Goal: Navigation & Orientation: Find specific page/section

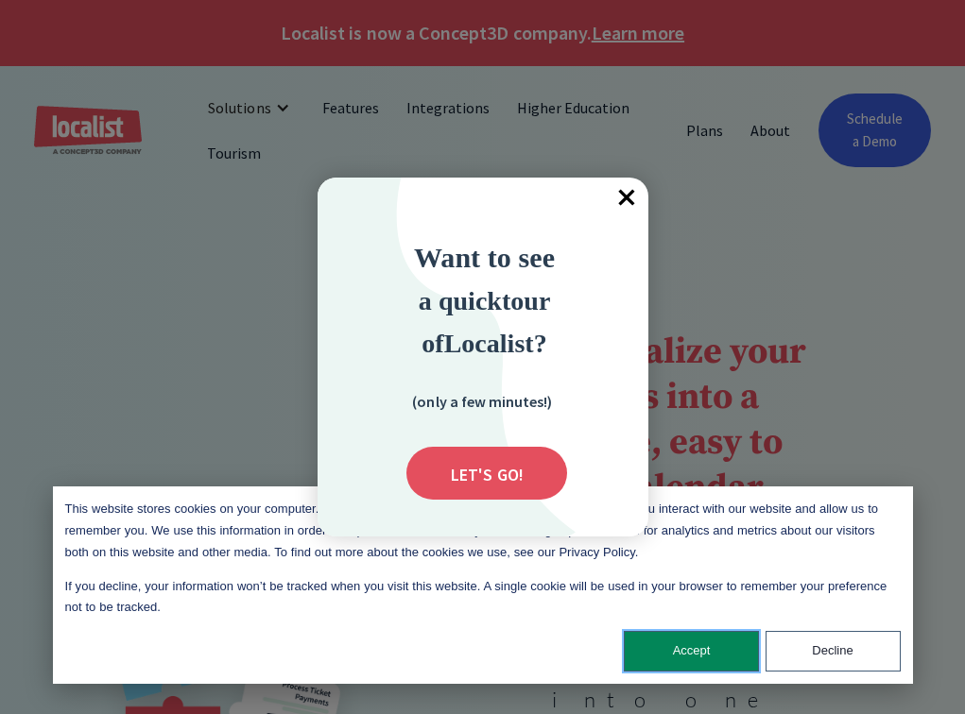
click at [689, 651] on button "Accept" at bounding box center [691, 651] width 135 height 41
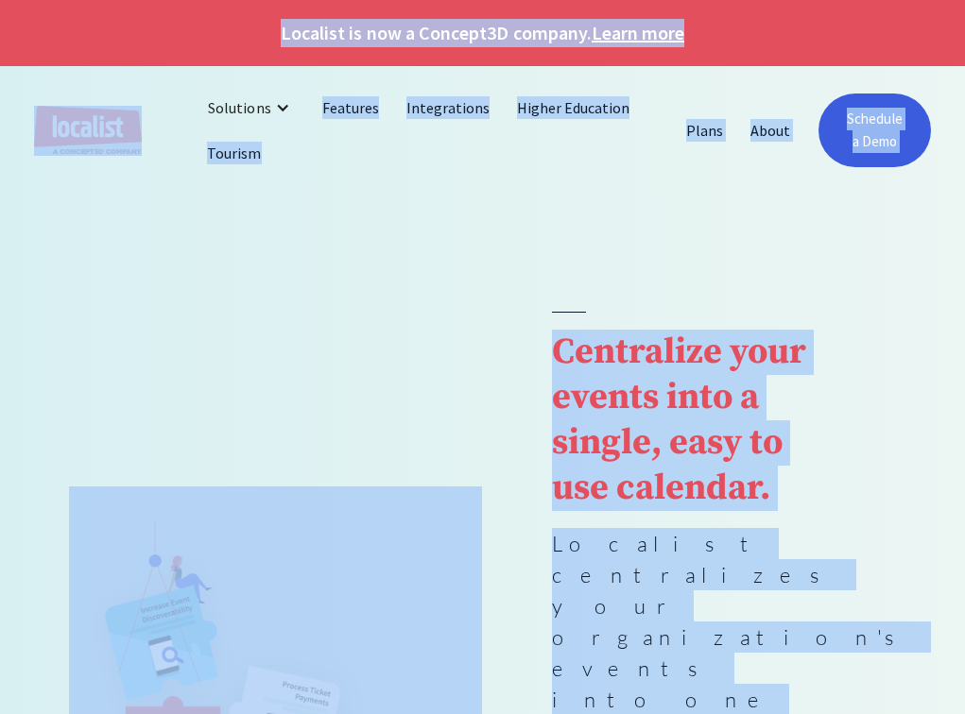
click at [243, 107] on div "Solutions" at bounding box center [239, 107] width 62 height 23
click at [772, 107] on div "Plans About Schedule a Demo" at bounding box center [801, 131] width 257 height 74
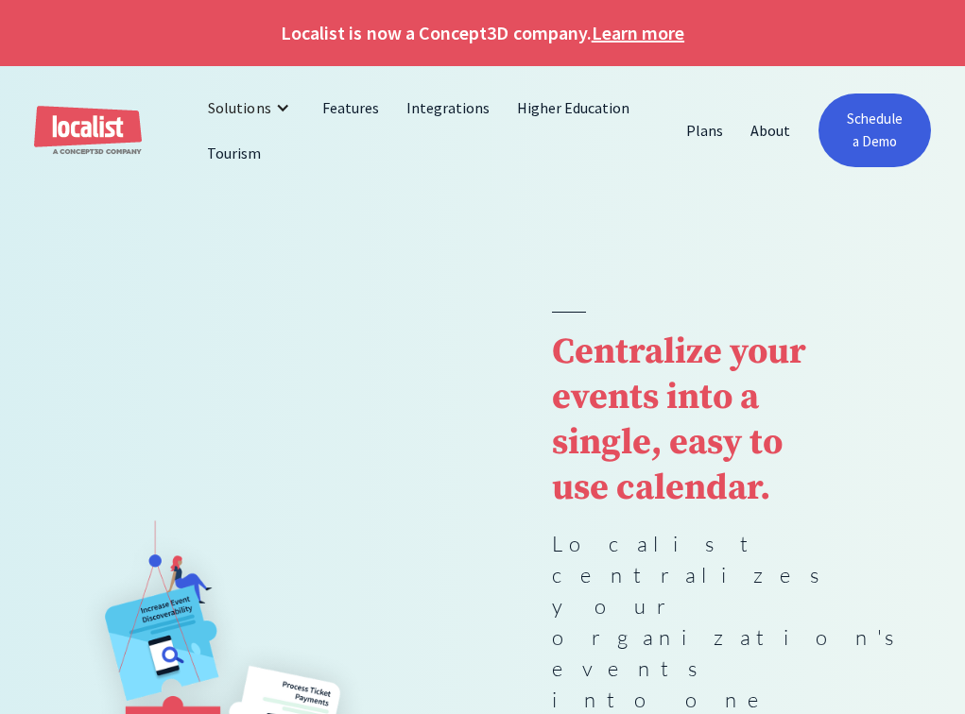
click at [94, 126] on img "home" at bounding box center [88, 131] width 108 height 50
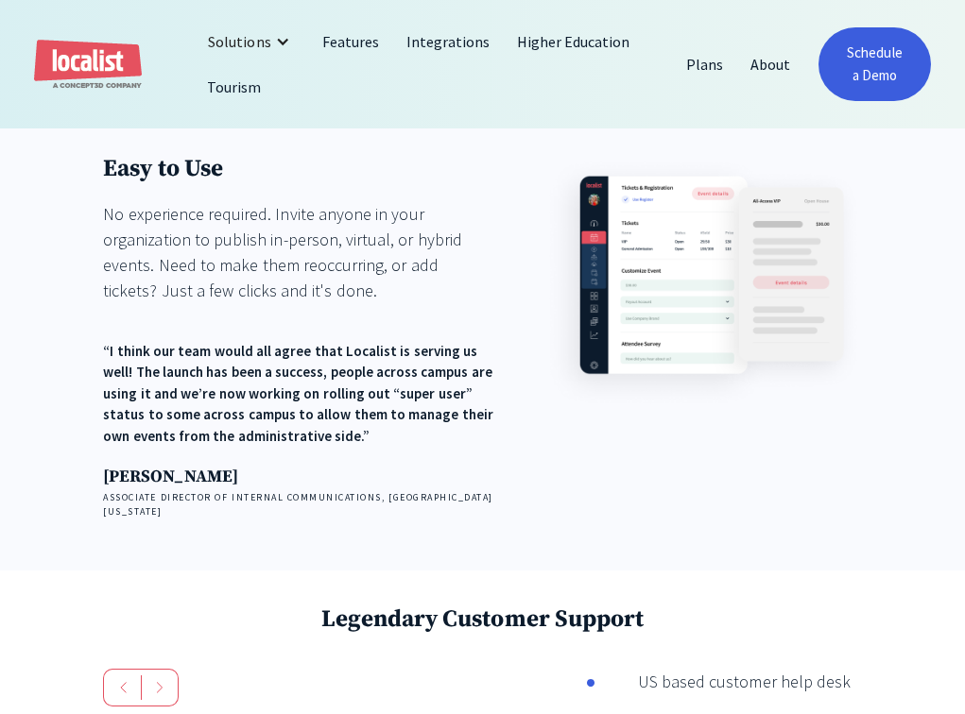
scroll to position [2567, 0]
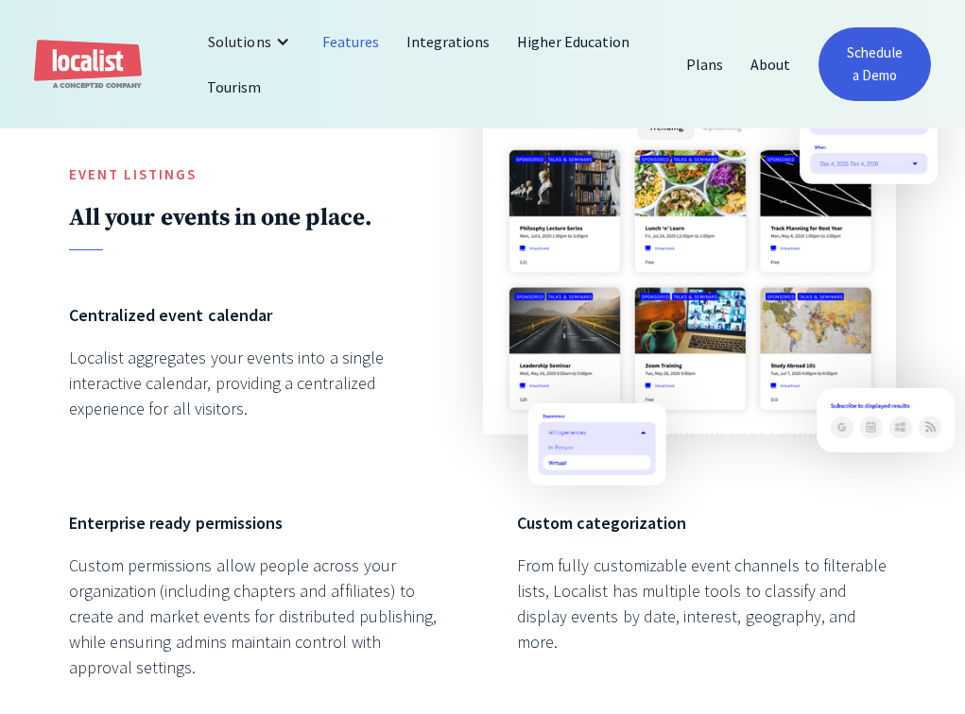
scroll to position [1962, 0]
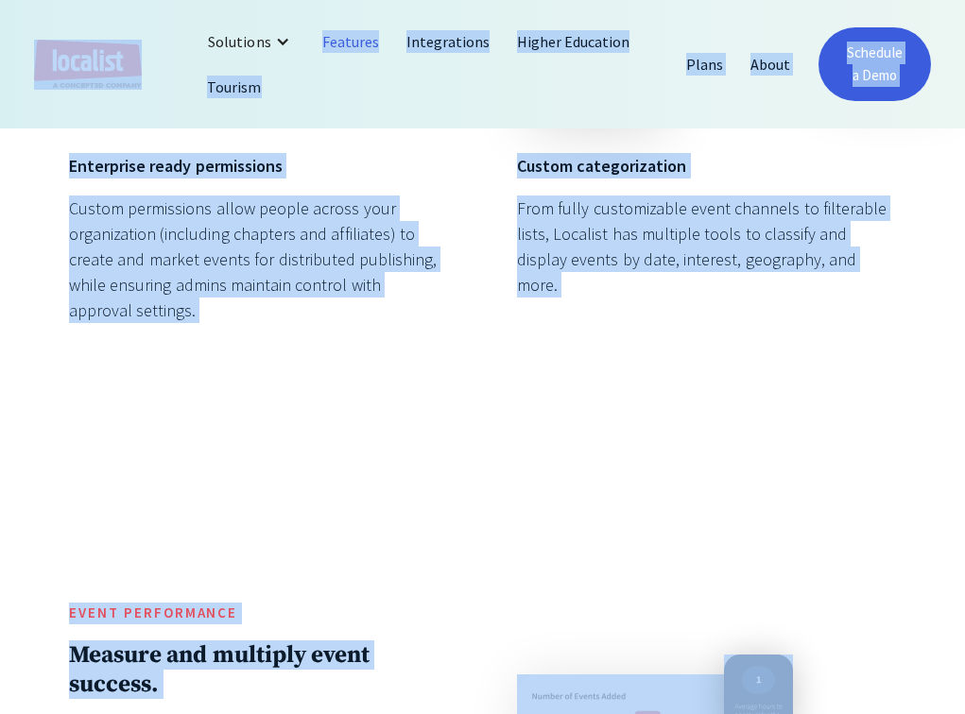
click at [559, 107] on nav "Solutions Localist Events Interactive Maps 360° Tours Features Integrations Hig…" at bounding box center [433, 64] width 479 height 91
